Goal: Information Seeking & Learning: Check status

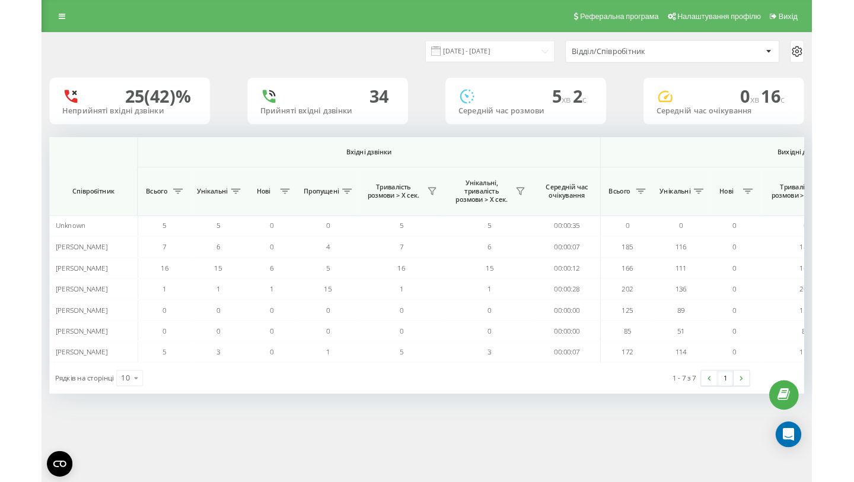
scroll to position [0, 819]
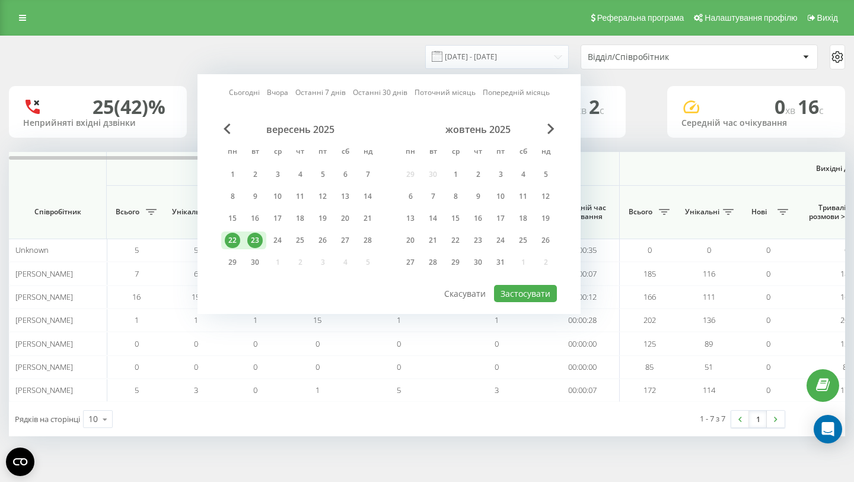
click at [506, 302] on div "Сьогодні Вчора Останні 7 днів Останні 30 днів Поточний місяць Попередній місяць…" at bounding box center [389, 194] width 383 height 240
click at [525, 290] on button "Застосувати" at bounding box center [525, 293] width 63 height 17
type input "22.09.2025 - 23.09.2025"
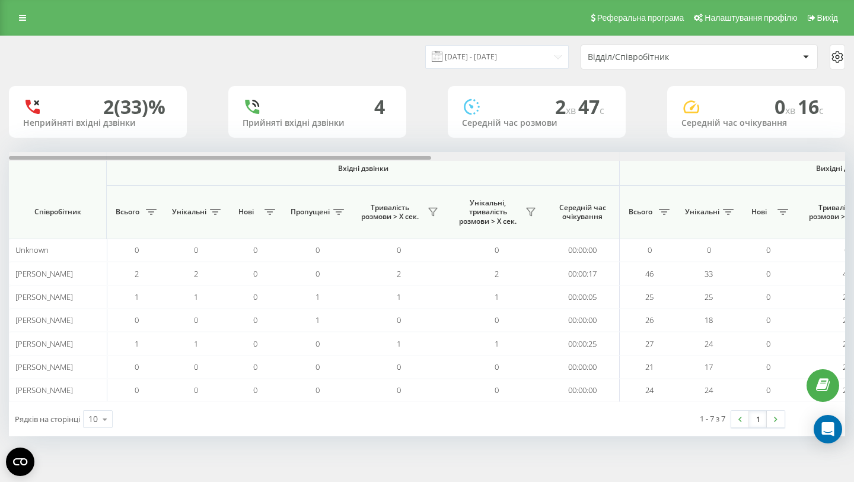
scroll to position [0, 819]
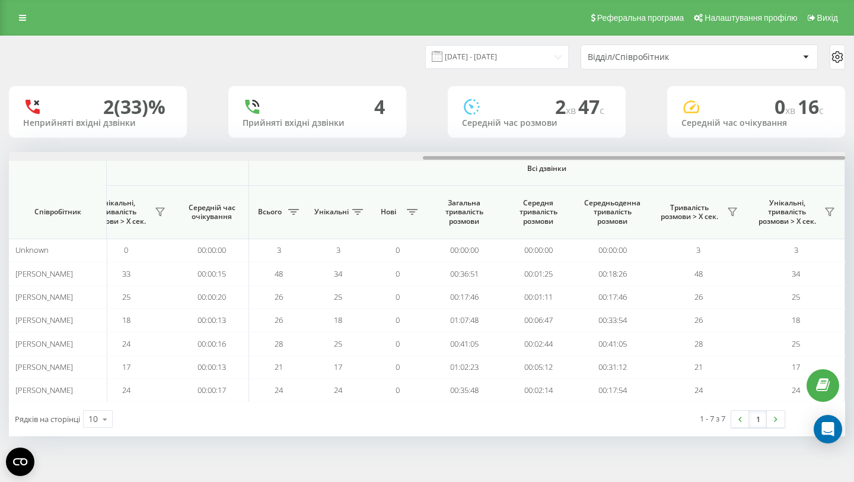
drag, startPoint x: 405, startPoint y: 160, endPoint x: 656, endPoint y: 158, distance: 251.0
click at [656, 158] on div at bounding box center [427, 156] width 837 height 9
drag, startPoint x: 536, startPoint y: 157, endPoint x: 545, endPoint y: 156, distance: 8.4
click at [543, 155] on div at bounding box center [427, 156] width 837 height 9
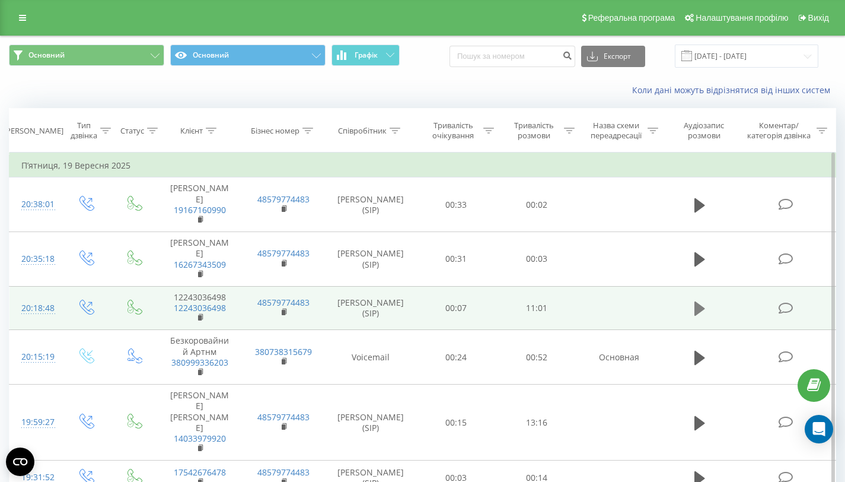
click at [694, 300] on button at bounding box center [700, 309] width 18 height 18
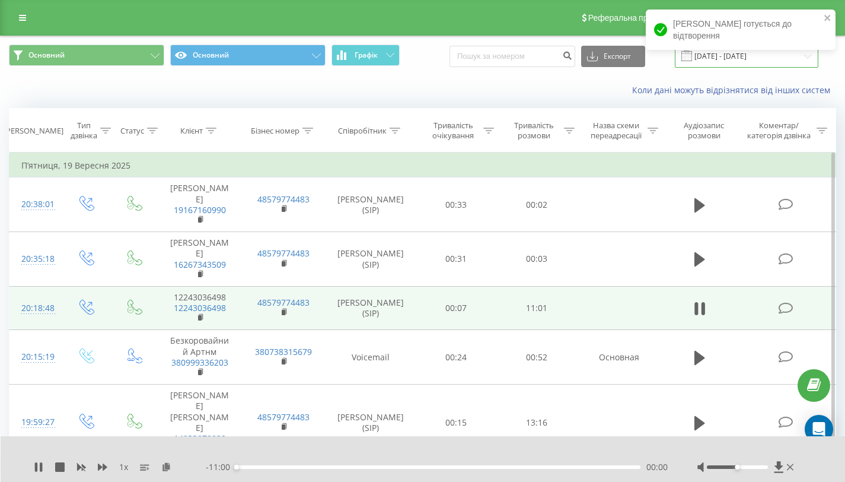
click at [740, 65] on input "19.09.2025 - 19.09.2025" at bounding box center [747, 55] width 144 height 23
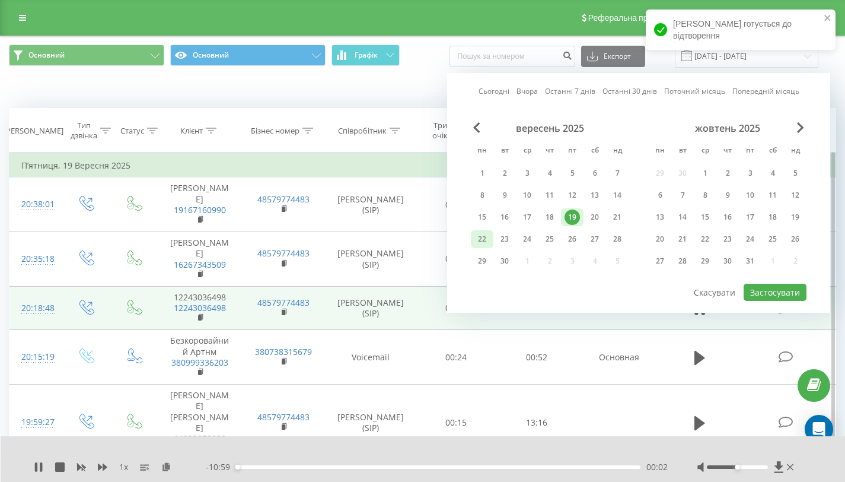
click at [489, 238] on div "22" at bounding box center [482, 238] width 15 height 15
click at [513, 243] on div "23" at bounding box center [505, 239] width 23 height 18
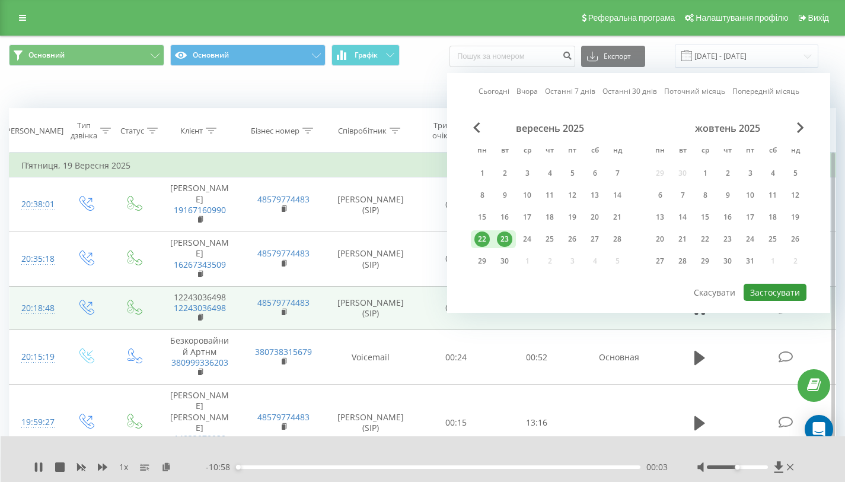
click at [766, 298] on button "Застосувати" at bounding box center [775, 292] width 63 height 17
type input "22.09.2025 - 23.09.2025"
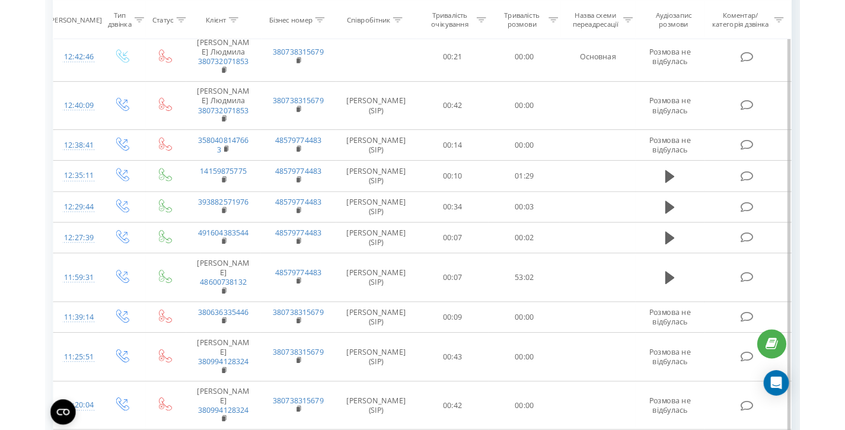
scroll to position [381, 0]
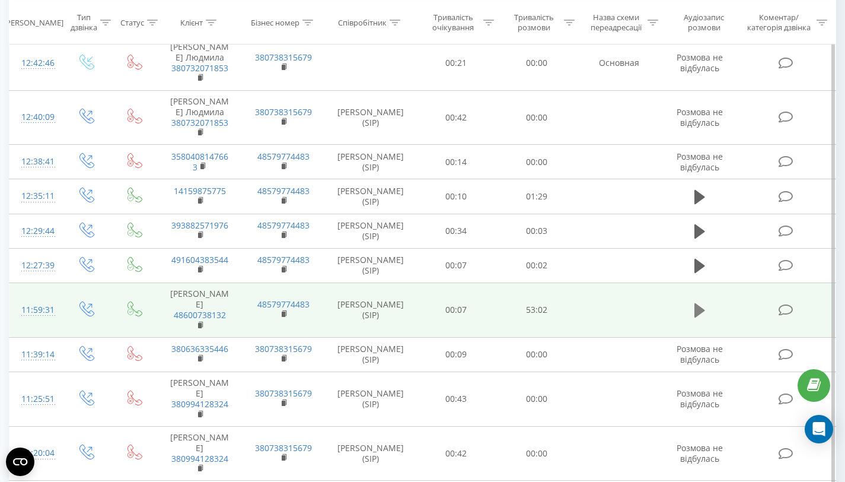
click at [701, 302] on icon at bounding box center [700, 310] width 11 height 17
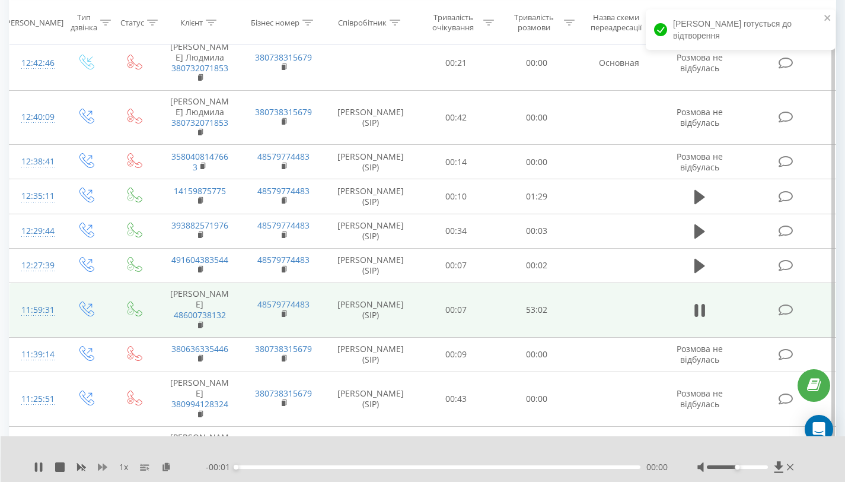
click at [105, 466] on icon at bounding box center [102, 466] width 9 height 7
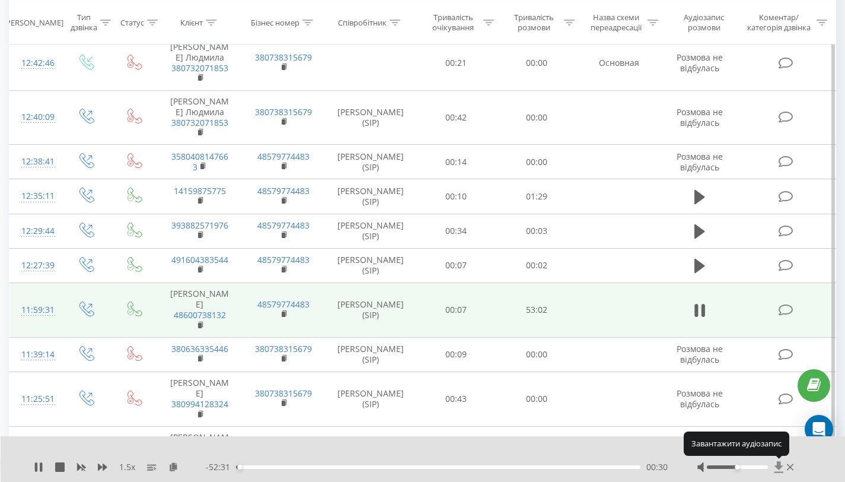
click at [779, 466] on icon at bounding box center [779, 466] width 9 height 11
click at [780, 468] on icon at bounding box center [779, 466] width 9 height 11
click at [779, 465] on icon at bounding box center [779, 466] width 9 height 11
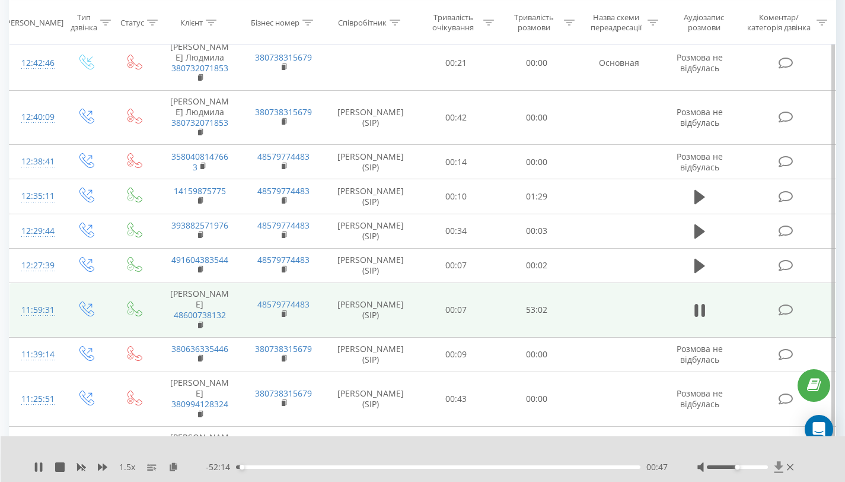
click at [779, 465] on icon at bounding box center [779, 466] width 9 height 11
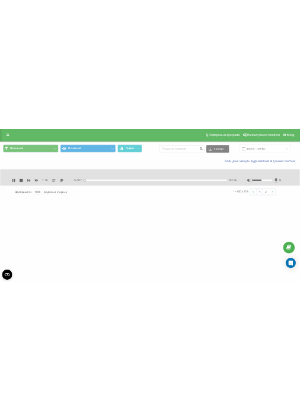
scroll to position [0, 0]
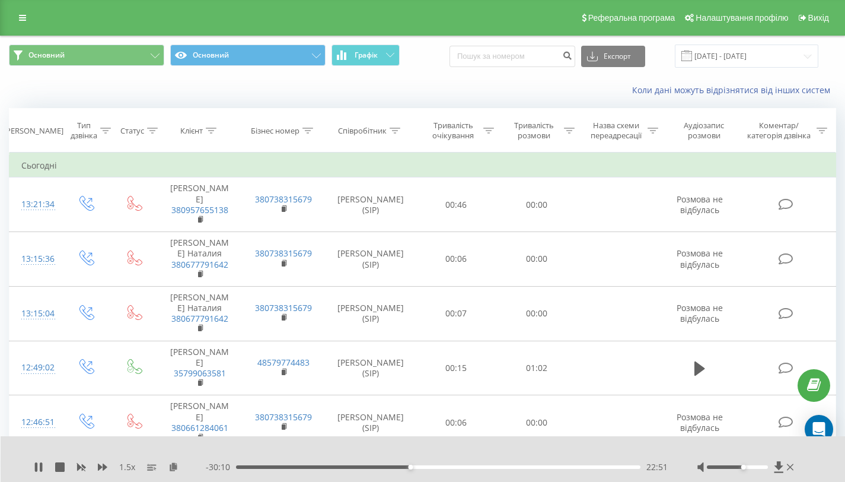
drag, startPoint x: 735, startPoint y: 465, endPoint x: 745, endPoint y: 469, distance: 10.4
click at [745, 469] on div at bounding box center [747, 467] width 99 height 12
click at [39, 463] on icon at bounding box center [38, 466] width 9 height 9
